Goal: Use online tool/utility: Utilize a website feature to perform a specific function

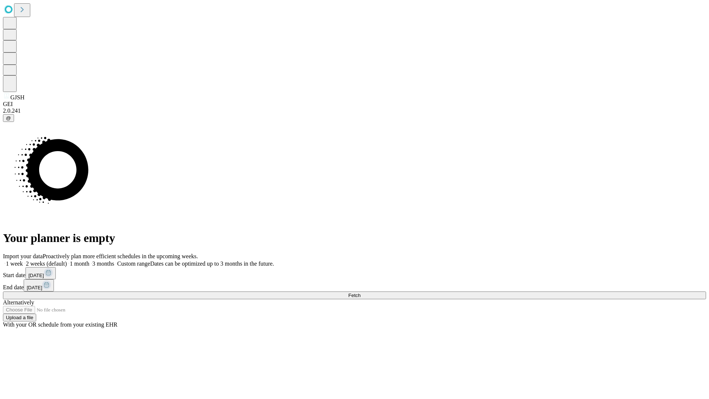
click at [361, 293] on span "Fetch" at bounding box center [354, 296] width 12 height 6
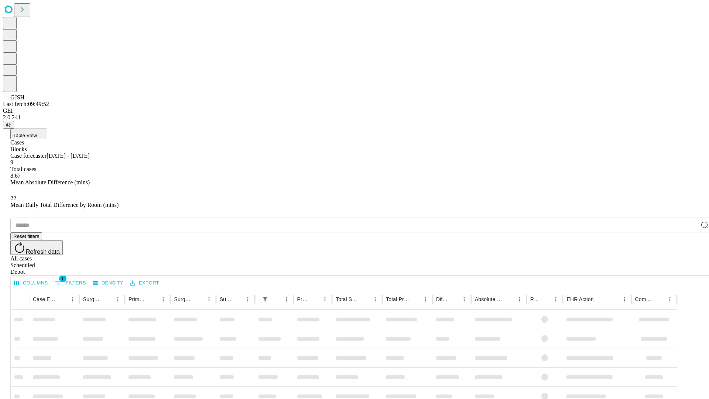
click at [37, 133] on span "Table View" at bounding box center [25, 136] width 24 height 6
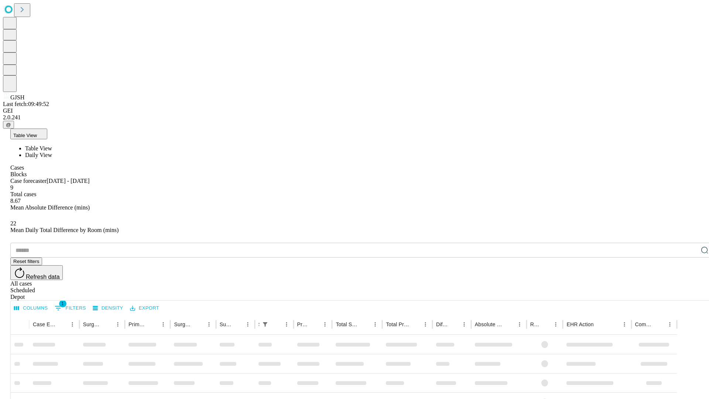
click at [52, 152] on span "Daily View" at bounding box center [38, 155] width 27 height 6
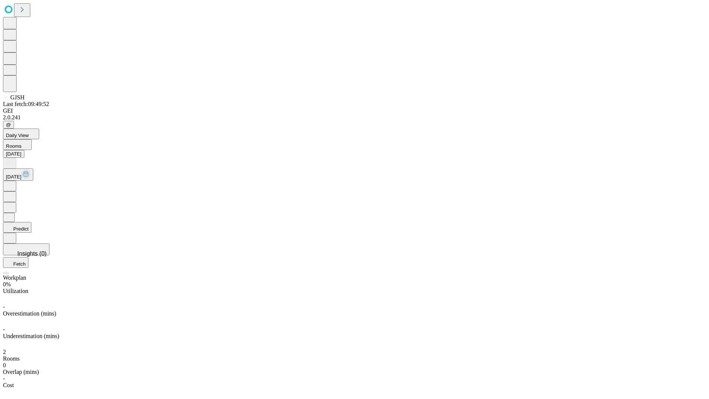
click at [31, 222] on button "Predict" at bounding box center [17, 227] width 28 height 11
